Goal: Task Accomplishment & Management: Manage account settings

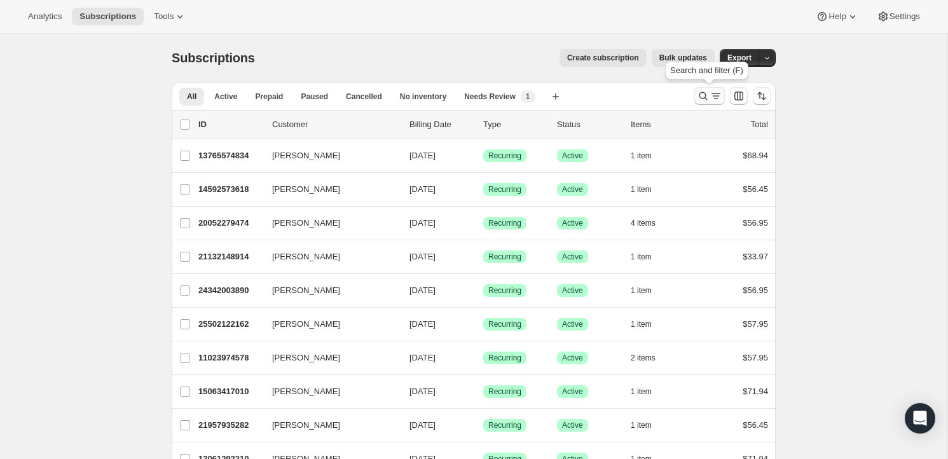
click at [700, 97] on icon "Search and filter results" at bounding box center [703, 96] width 13 height 13
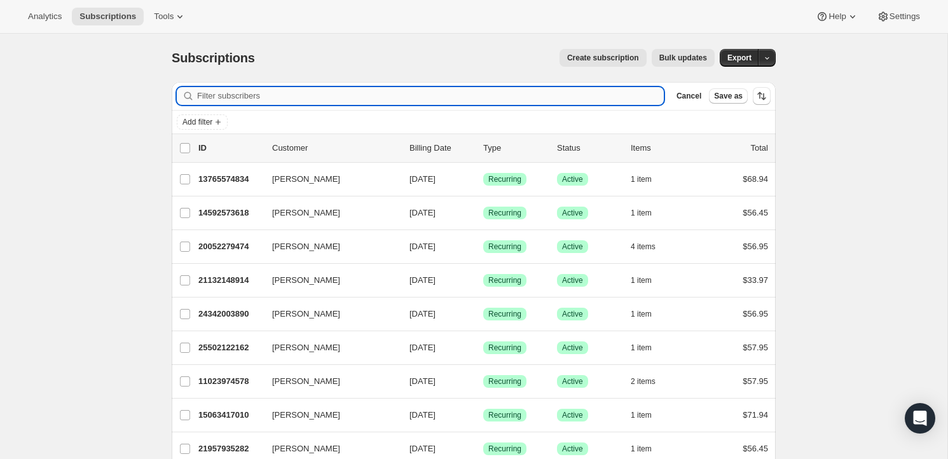
click at [221, 98] on input "Filter subscribers" at bounding box center [430, 96] width 467 height 18
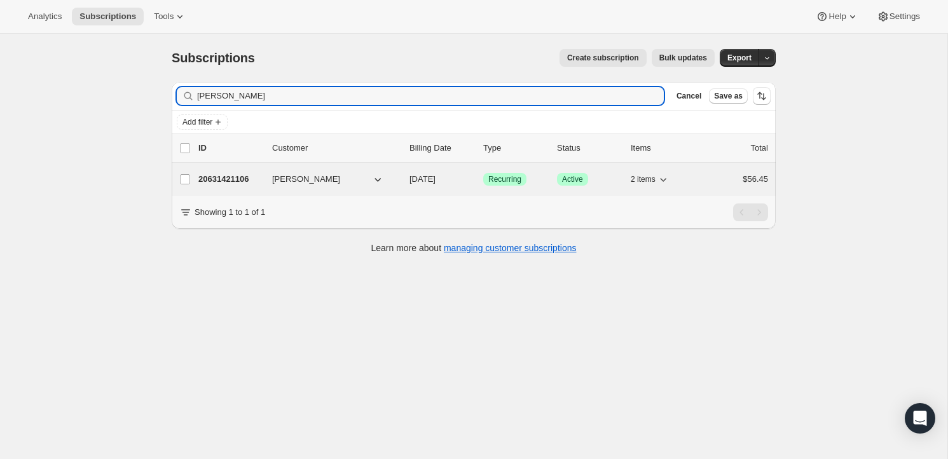
type input "[PERSON_NAME]"
click at [228, 174] on p "20631421106" at bounding box center [230, 179] width 64 height 13
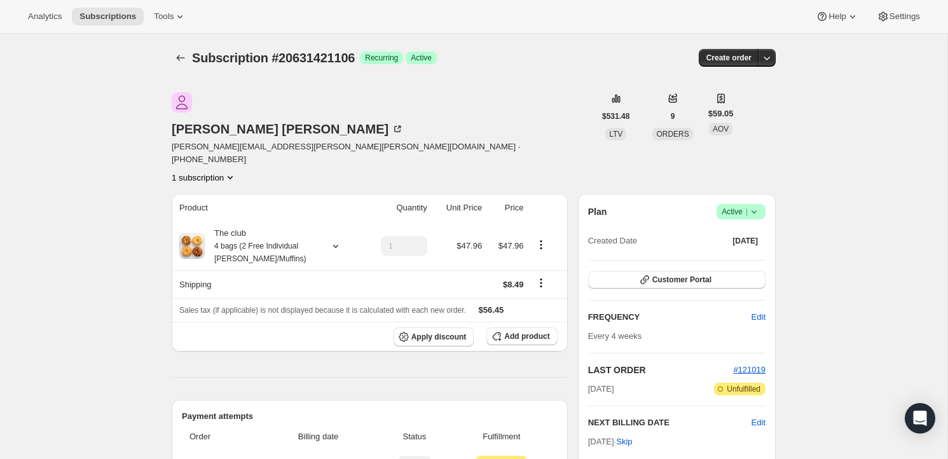
click at [758, 205] on icon at bounding box center [753, 211] width 13 height 13
click at [747, 210] on span "Cancel subscription" at bounding box center [736, 215] width 72 height 10
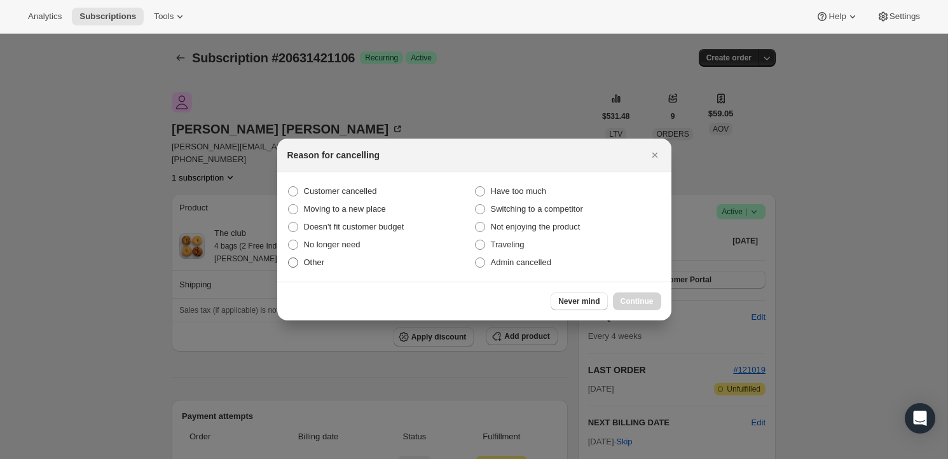
click at [295, 263] on span ":rbv:" at bounding box center [293, 262] width 10 height 10
click at [289, 258] on input "Other" at bounding box center [288, 257] width 1 height 1
radio input "true"
click at [644, 302] on span "Continue" at bounding box center [636, 301] width 33 height 10
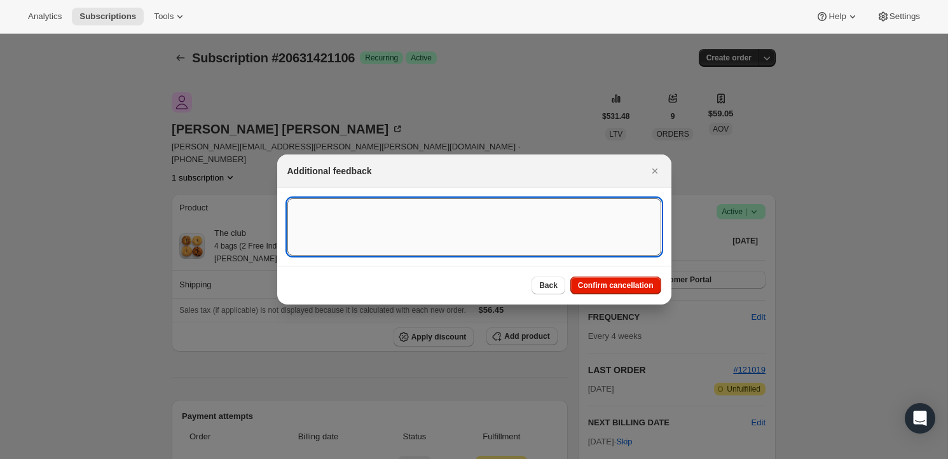
click at [376, 225] on textarea ":rbv:" at bounding box center [474, 226] width 374 height 57
type textarea "JP Cancelled this subscription"
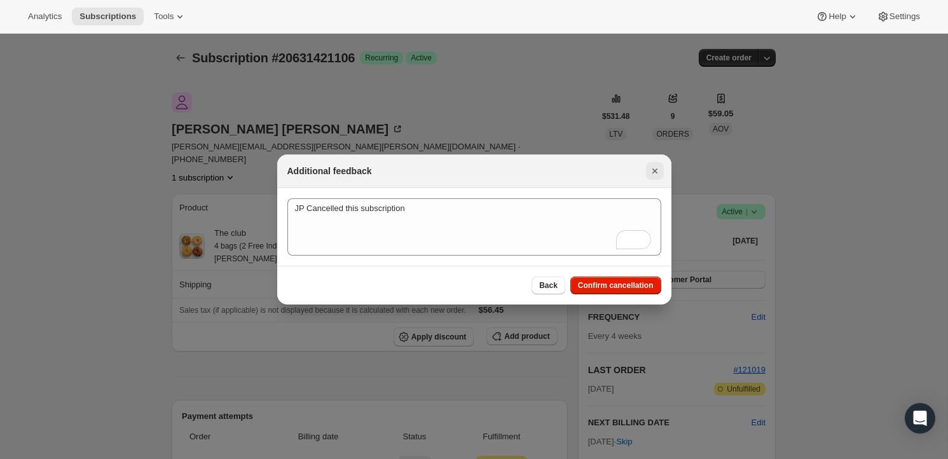
click at [658, 172] on icon "Close" at bounding box center [654, 171] width 13 height 13
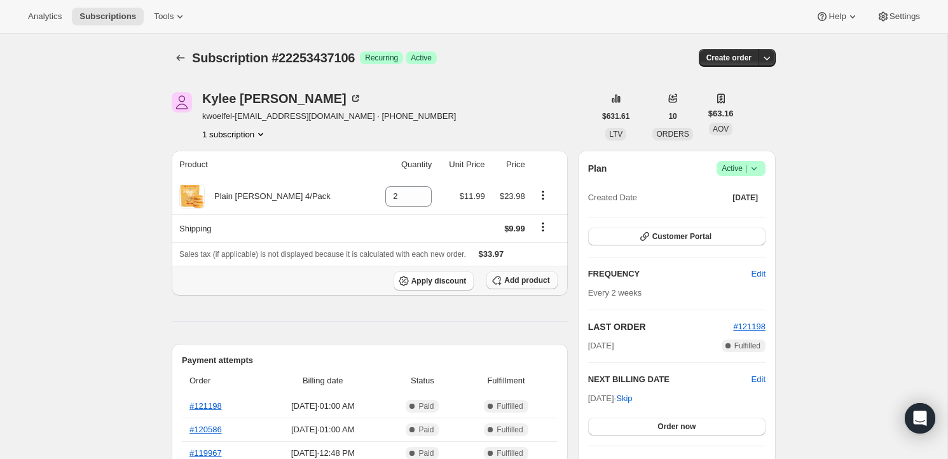
click at [531, 281] on span "Add product" at bounding box center [526, 280] width 45 height 10
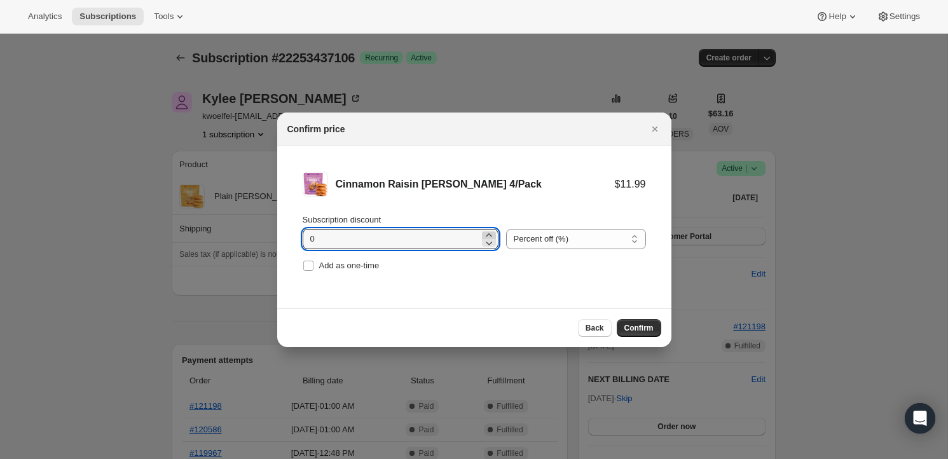
click at [484, 235] on icon ":r3k:" at bounding box center [488, 235] width 13 height 13
type input "2"
click at [306, 265] on input "Add as one-time" at bounding box center [308, 266] width 10 height 10
checkbox input "true"
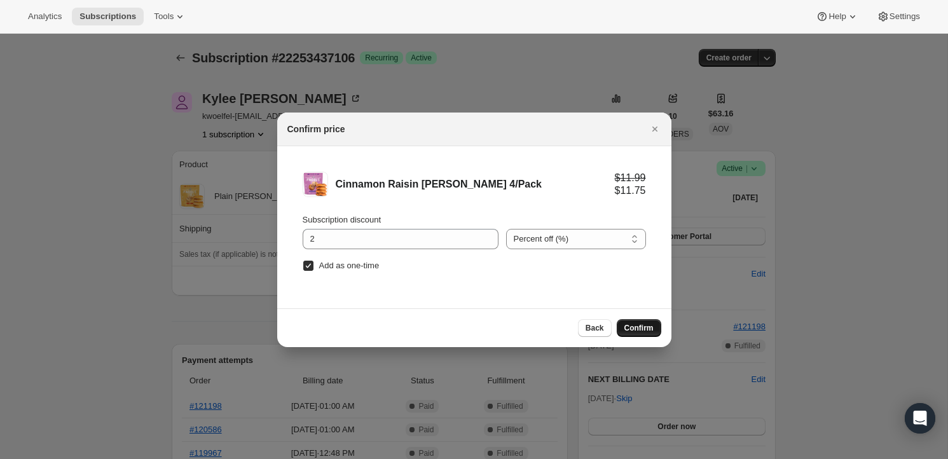
click at [634, 332] on span "Confirm" at bounding box center [638, 328] width 29 height 10
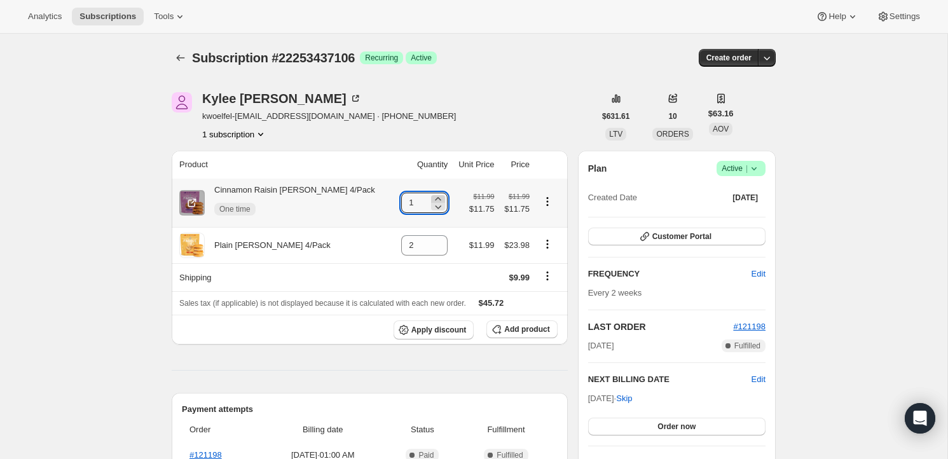
click at [432, 200] on icon at bounding box center [438, 199] width 13 height 13
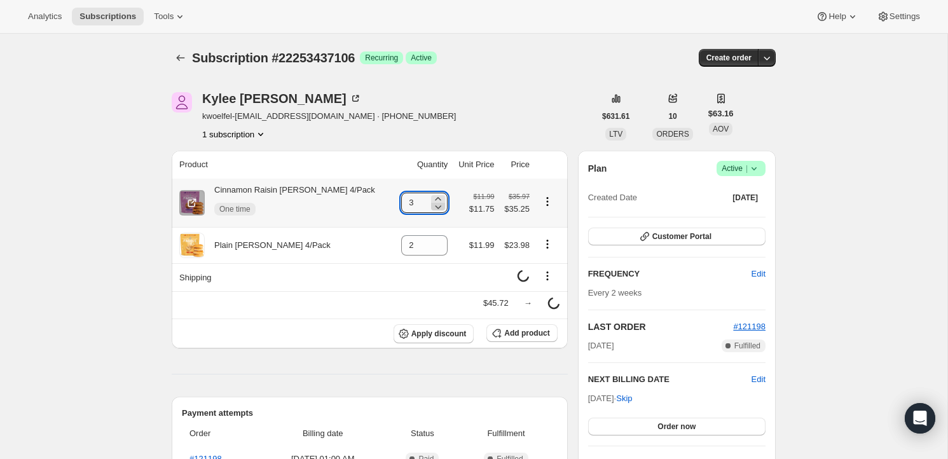
click at [432, 205] on icon at bounding box center [438, 206] width 13 height 13
type input "2"
click at [507, 121] on div "[PERSON_NAME] kwoelfel-[EMAIL_ADDRESS][DOMAIN_NAME] · [PHONE_NUMBER] 1 subscrip…" at bounding box center [383, 116] width 423 height 48
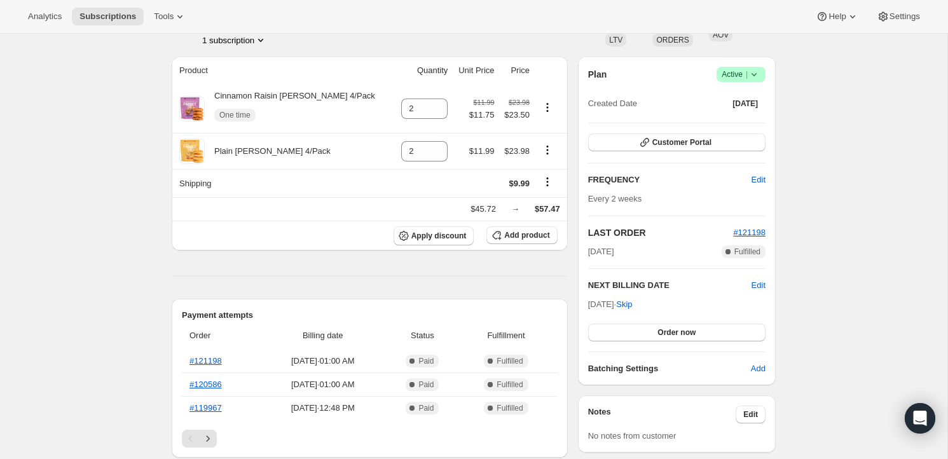
scroll to position [95, 0]
